Goal: Information Seeking & Learning: Compare options

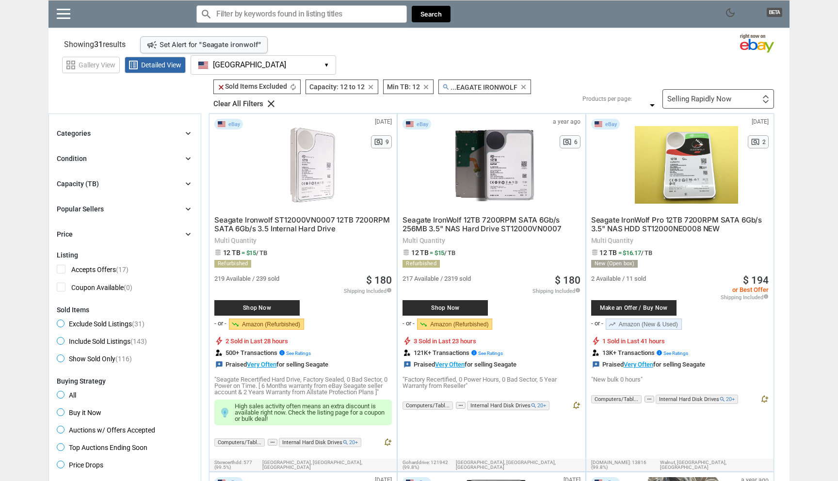
click at [219, 65] on span "[GEOGRAPHIC_DATA]" at bounding box center [249, 65] width 73 height 9
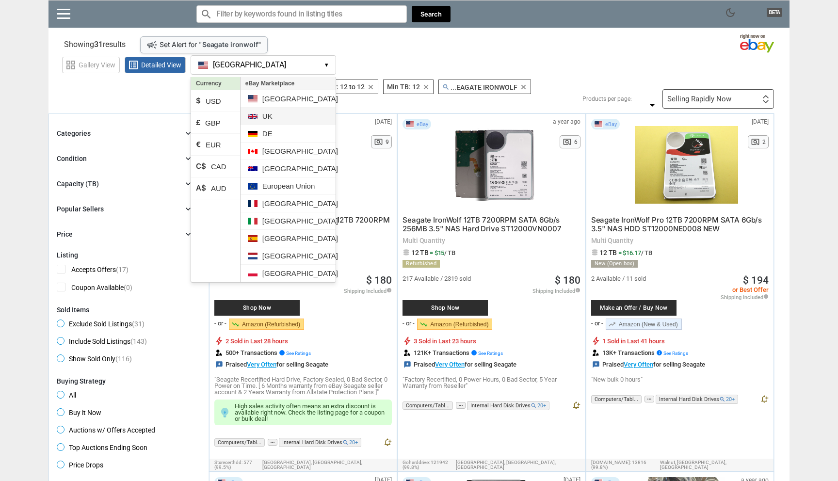
click at [264, 124] on li "UK" at bounding box center [288, 116] width 95 height 17
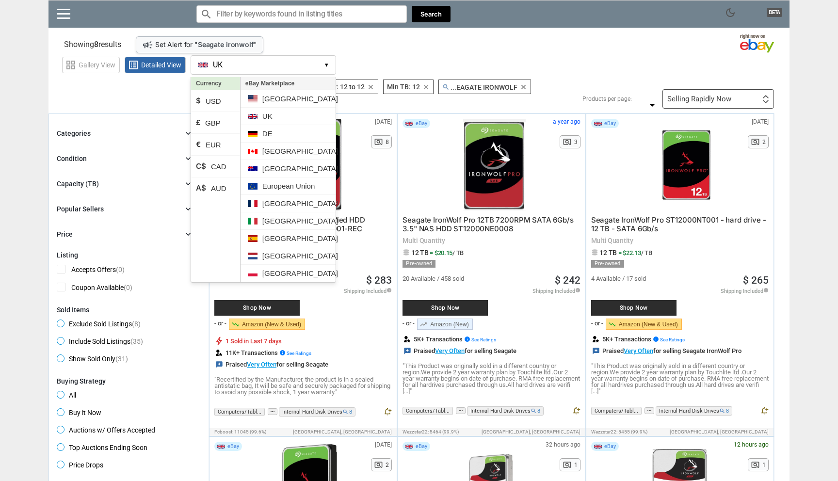
click at [156, 97] on section "See all types of deals we can find for you! All Listings All Deal Potentials AI…" at bounding box center [419, 94] width 741 height 29
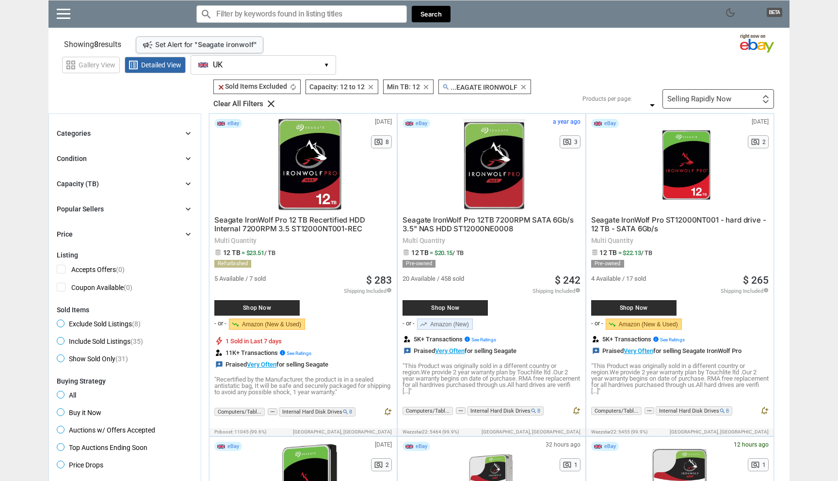
click at [178, 182] on div "Capacity (TB) chevron_right" at bounding box center [125, 184] width 136 height 12
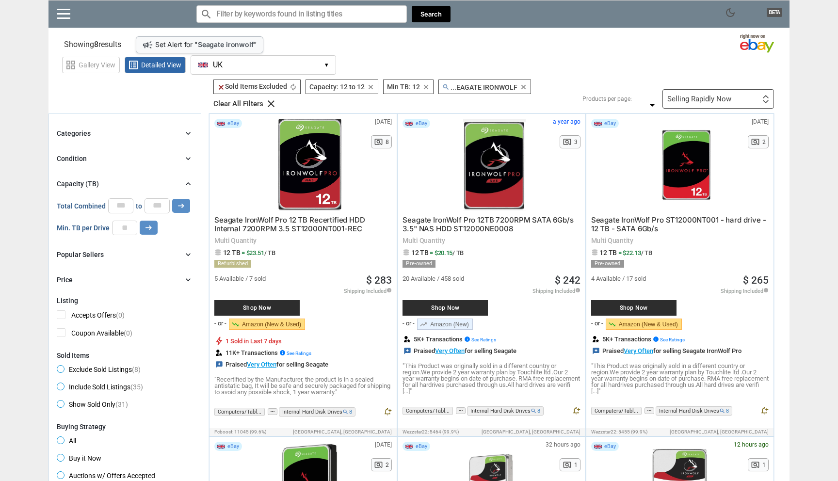
click at [524, 89] on icon "clear" at bounding box center [523, 86] width 7 height 7
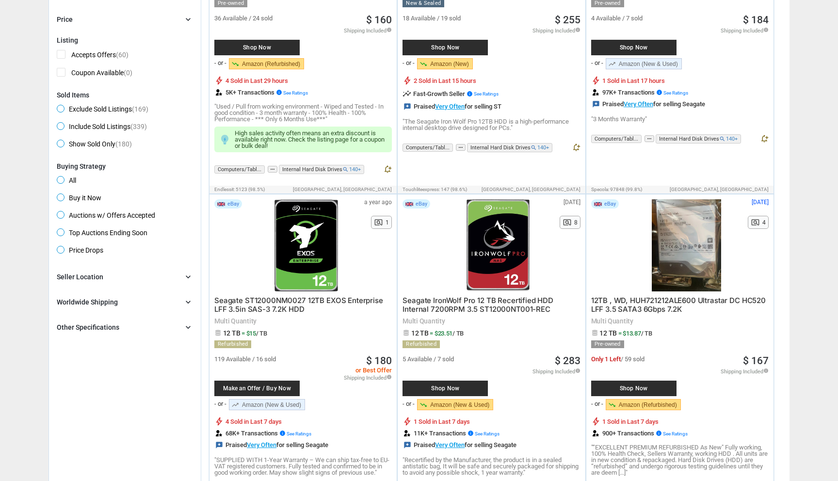
scroll to position [265, 0]
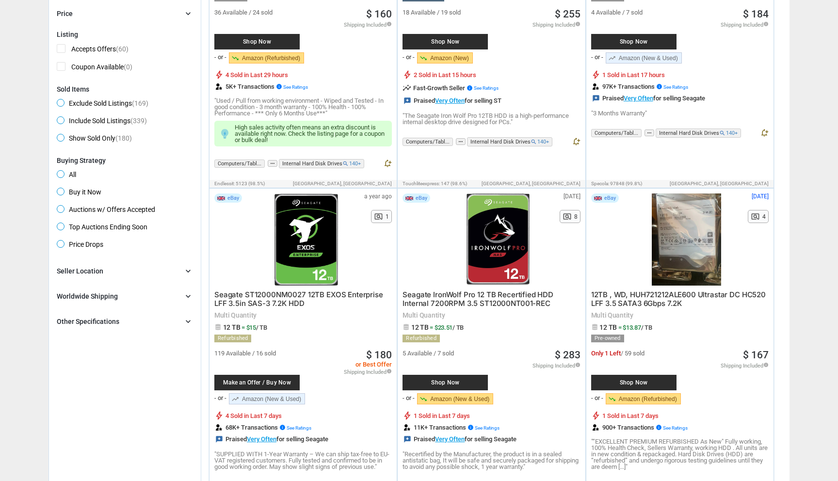
click at [97, 274] on div "Seller Location" at bounding box center [80, 271] width 47 height 10
click at [59, 303] on span "UK" at bounding box center [68, 305] width 23 height 12
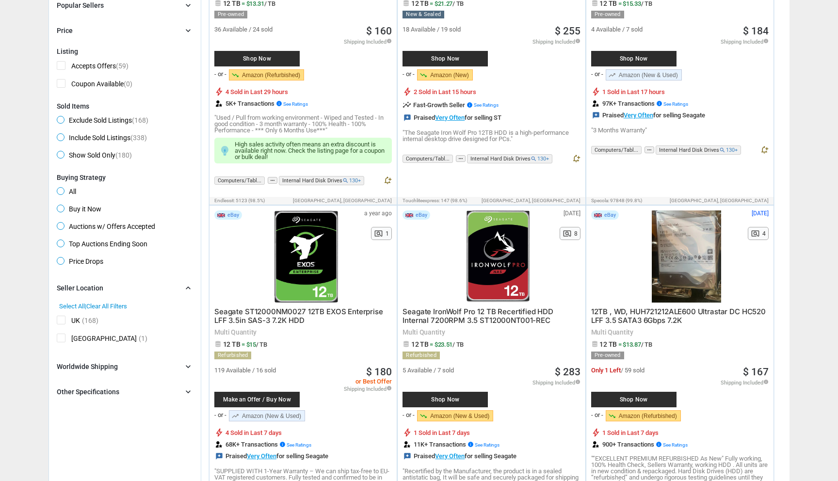
scroll to position [274, 0]
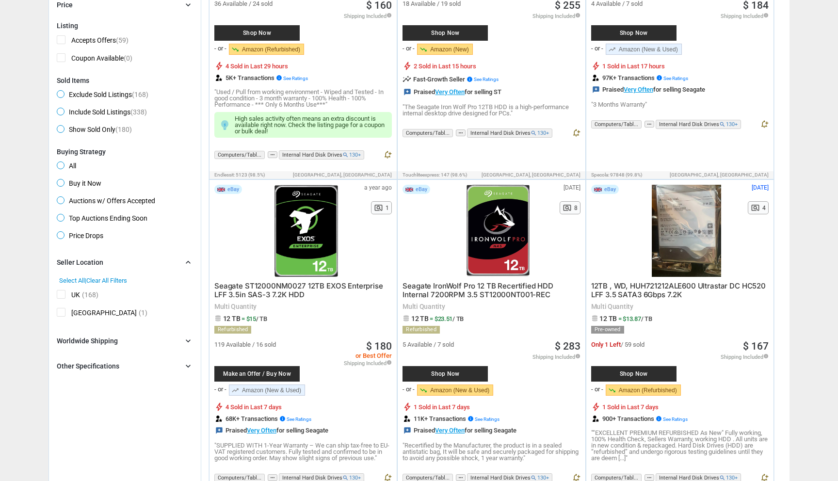
click at [141, 340] on div "Worldwide Shipping chevron_right" at bounding box center [125, 341] width 136 height 12
click at [130, 371] on div "Other Specifications chevron_right" at bounding box center [125, 366] width 136 height 12
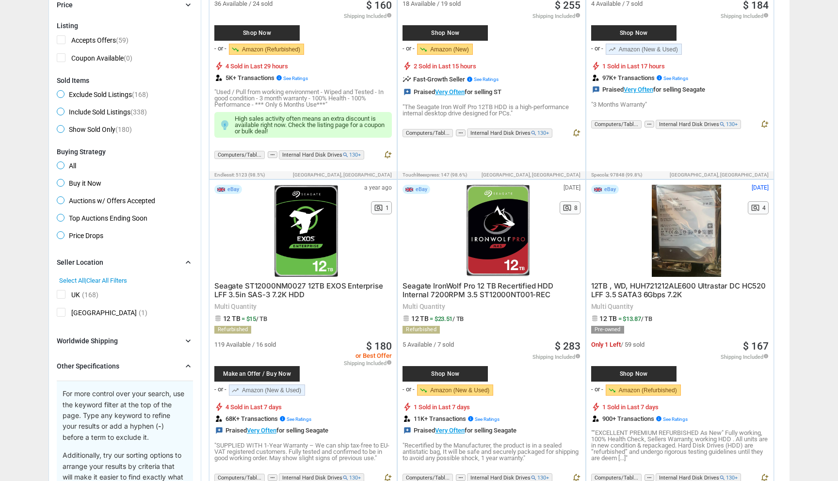
click at [130, 371] on div "Other Specifications chevron_right" at bounding box center [125, 366] width 136 height 12
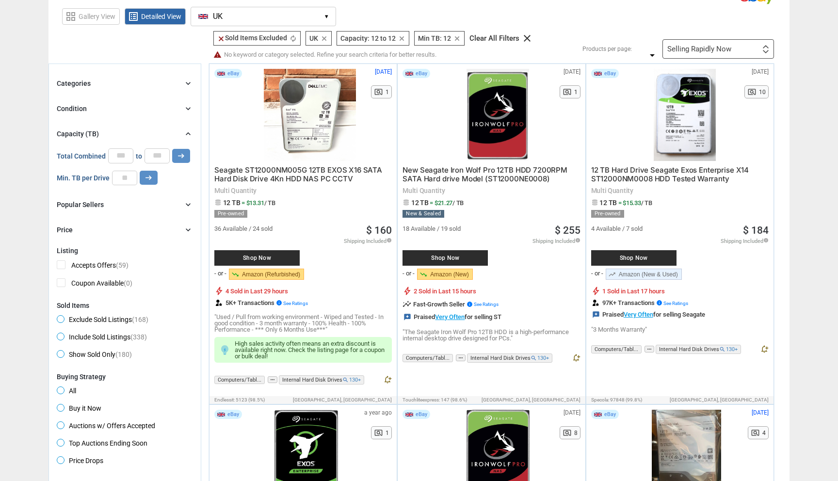
scroll to position [0, 0]
